Goal: Use online tool/utility: Utilize a website feature to perform a specific function

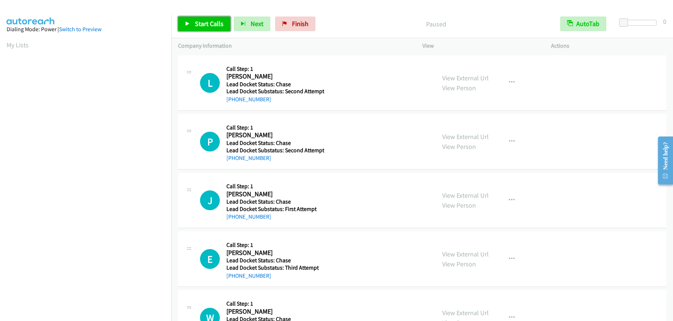
click at [216, 26] on span "Start Calls" at bounding box center [209, 23] width 29 height 8
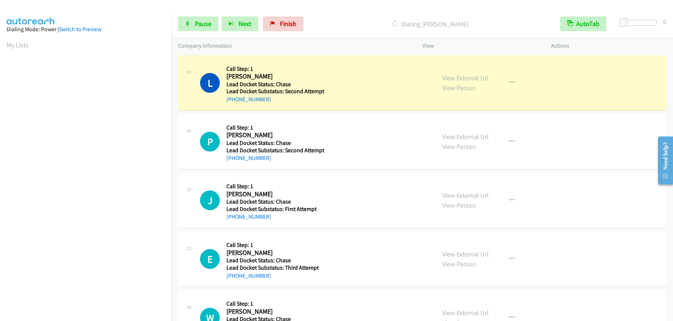
scroll to position [90, 0]
click at [210, 22] on span "Pause" at bounding box center [203, 23] width 16 height 8
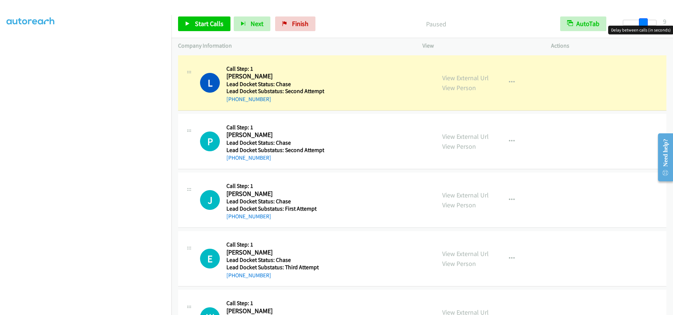
drag, startPoint x: 622, startPoint y: 22, endPoint x: 642, endPoint y: 18, distance: 19.7
click at [642, 18] on span at bounding box center [643, 22] width 9 height 9
click at [640, 22] on span at bounding box center [643, 22] width 9 height 9
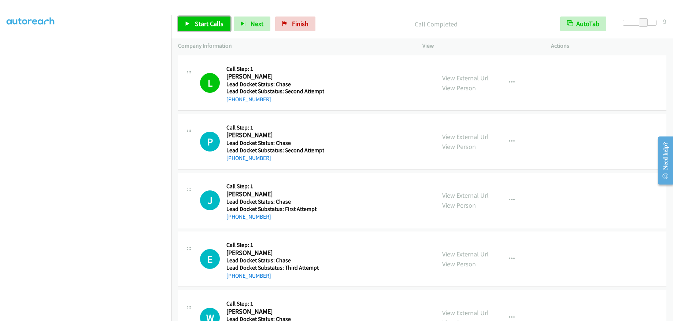
click at [206, 25] on span "Start Calls" at bounding box center [209, 23] width 29 height 8
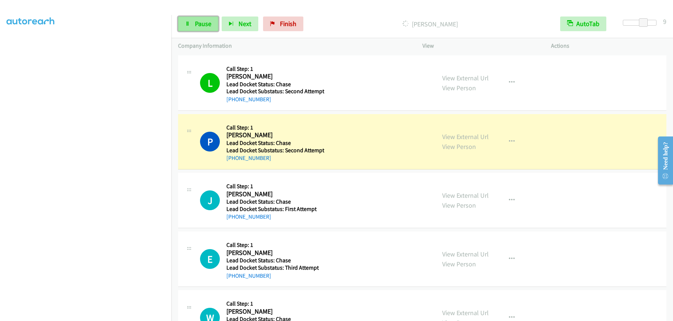
click at [209, 26] on span "Pause" at bounding box center [203, 23] width 16 height 8
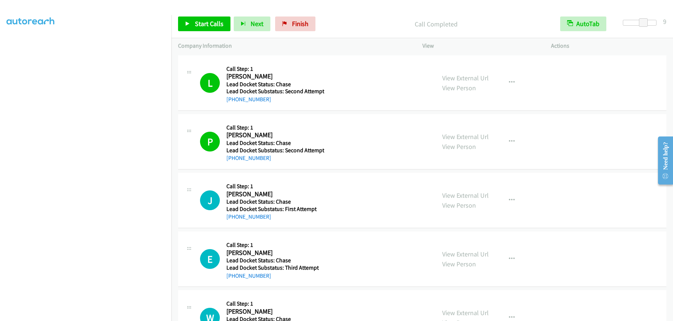
scroll to position [75, 0]
